Goal: Transaction & Acquisition: Book appointment/travel/reservation

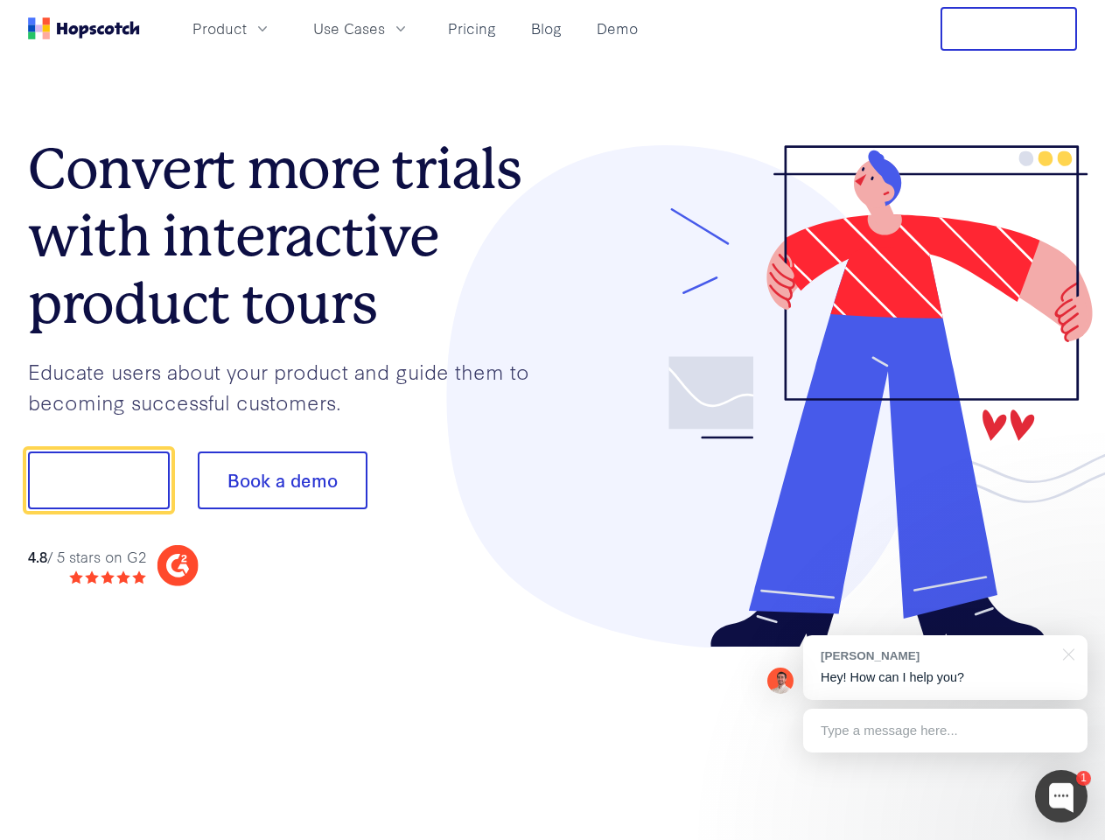
click at [553, 420] on div at bounding box center [815, 396] width 525 height 503
click at [247, 28] on span "Product" at bounding box center [219, 28] width 54 height 22
click at [385, 28] on span "Use Cases" at bounding box center [349, 28] width 72 height 22
click at [1009, 29] on button "Free Trial" at bounding box center [1008, 29] width 136 height 44
click at [98, 480] on button "Show me!" at bounding box center [99, 480] width 142 height 58
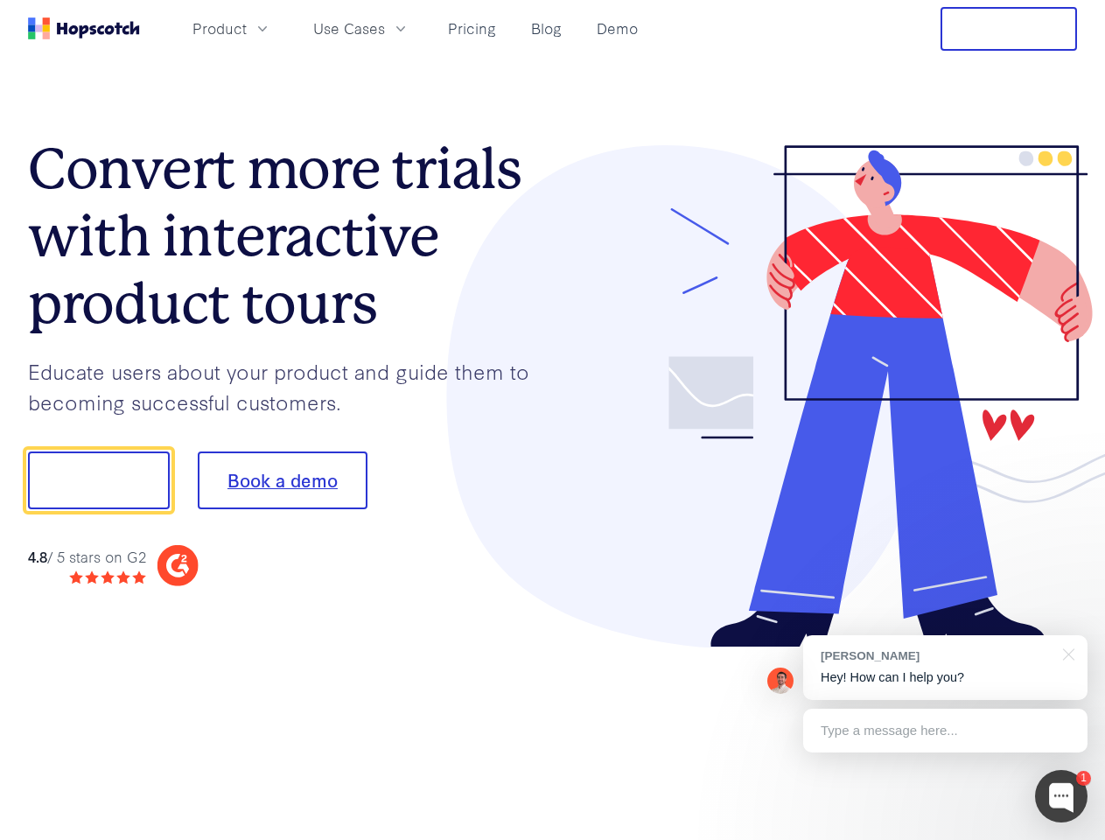
click at [282, 480] on button "Book a demo" at bounding box center [283, 480] width 170 height 58
click at [1061, 796] on div at bounding box center [1061, 796] width 52 height 52
click at [945, 667] on div "[PERSON_NAME] Hey! How can I help you?" at bounding box center [945, 667] width 284 height 65
click at [1066, 653] on div at bounding box center [923, 478] width 328 height 584
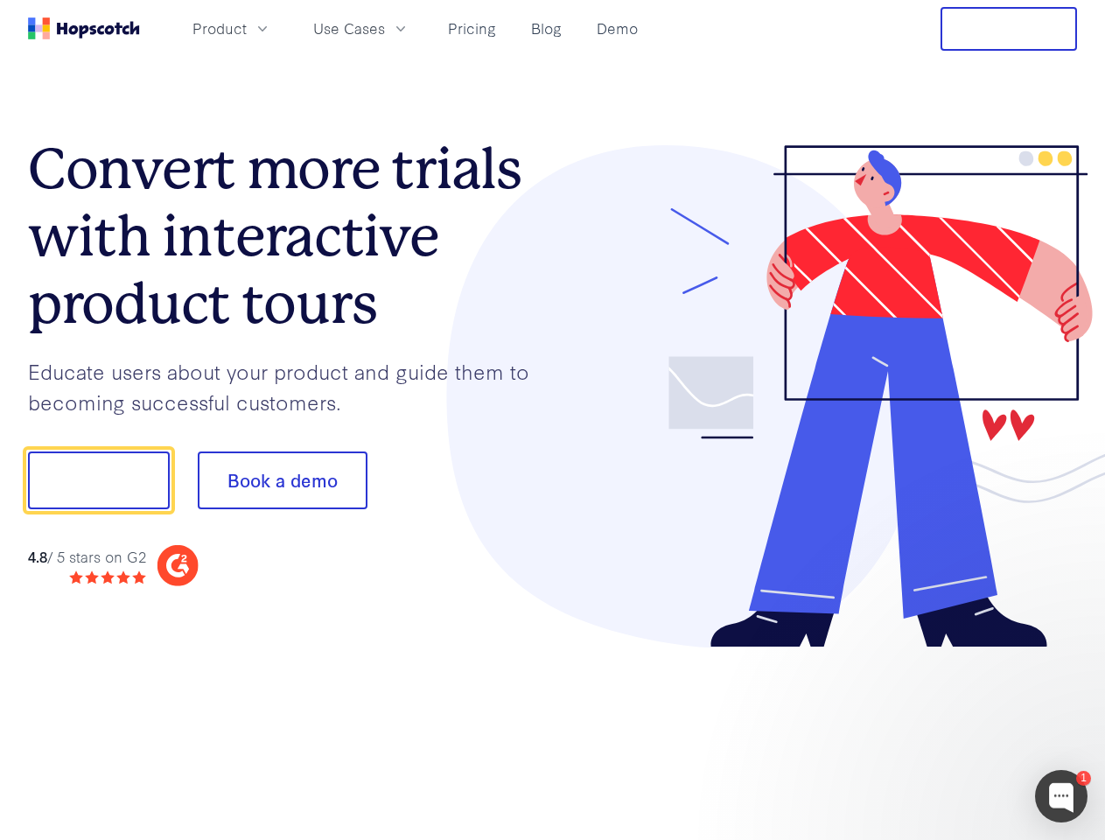
click at [945, 730] on div at bounding box center [923, 478] width 328 height 584
